Goal: Information Seeking & Learning: Understand process/instructions

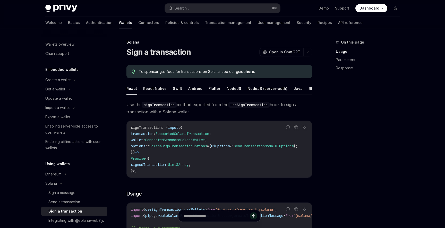
type textarea "*"
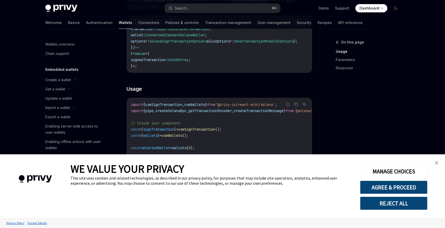
scroll to position [108, 0]
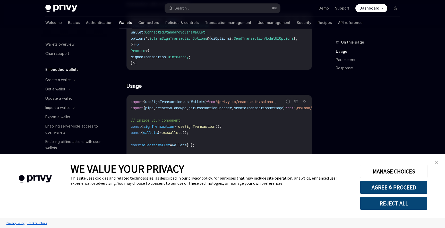
click at [438, 161] on link "close banner" at bounding box center [437, 163] width 10 height 10
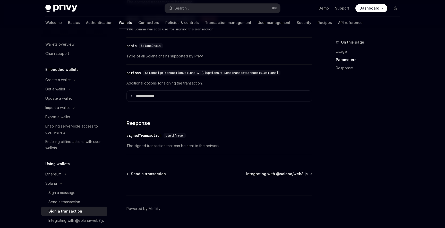
scroll to position [445, 0]
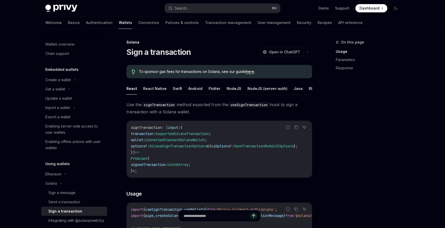
scroll to position [9, 0]
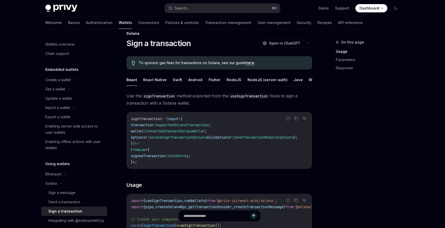
type textarea "*"
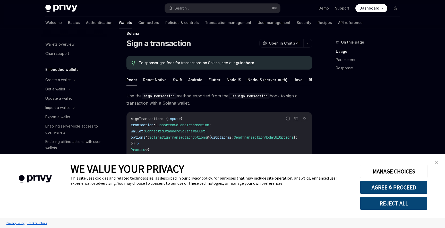
click at [438, 163] on img "close banner" at bounding box center [437, 163] width 4 height 4
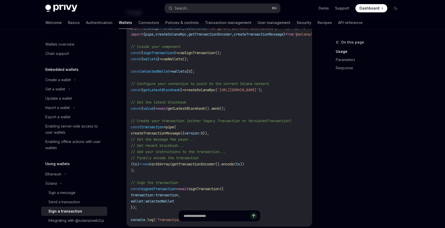
scroll to position [187, 0]
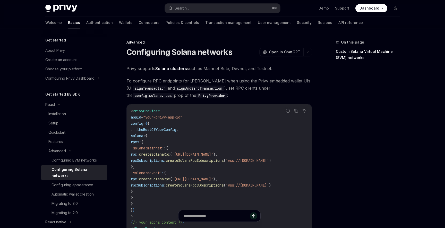
type textarea "*"
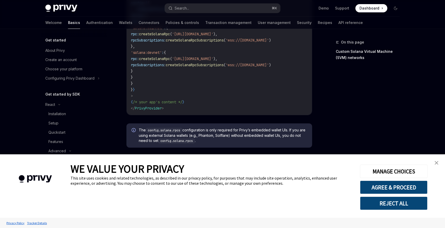
scroll to position [125, 0]
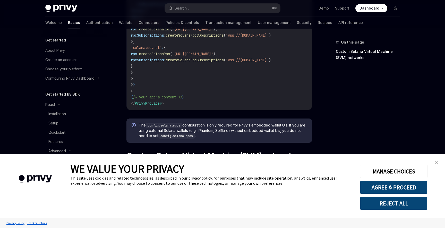
click at [438, 162] on img "close banner" at bounding box center [437, 163] width 4 height 4
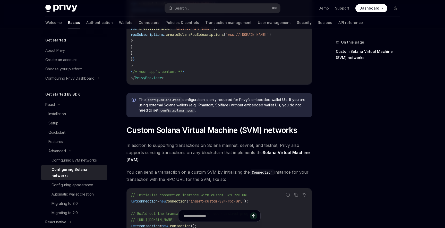
scroll to position [157, 0]
